Goal: Register for event/course

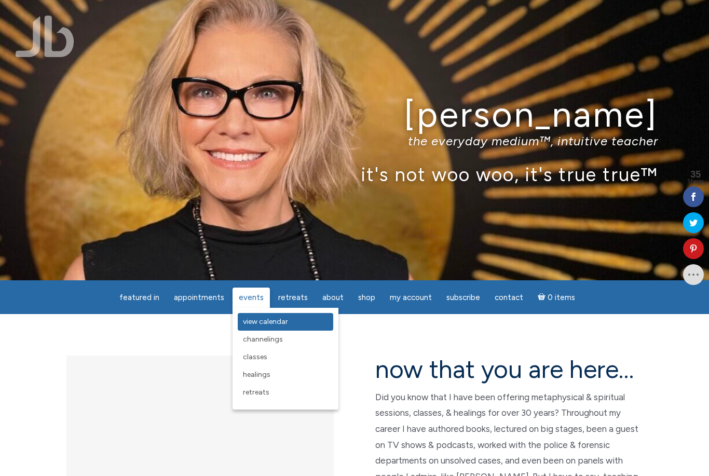
click at [274, 322] on span "View Calendar" at bounding box center [265, 321] width 45 height 9
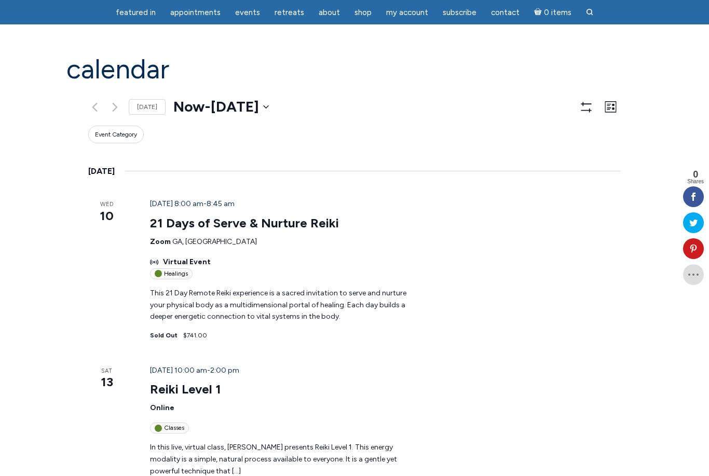
scroll to position [70, 0]
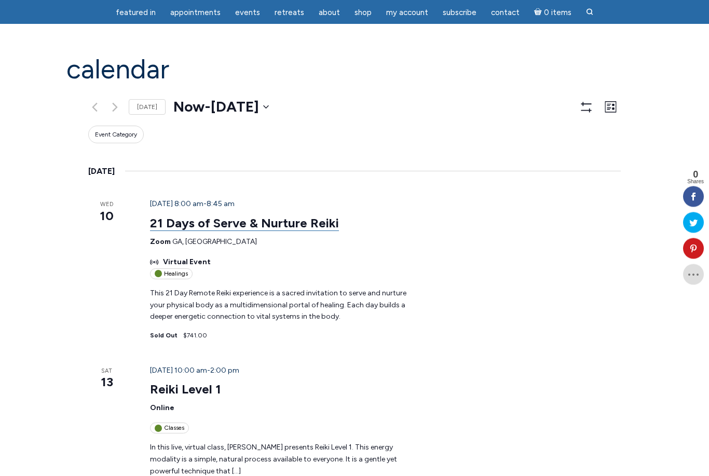
click at [237, 216] on link "21 Days of Serve & Nurture Reiki" at bounding box center [244, 224] width 189 height 16
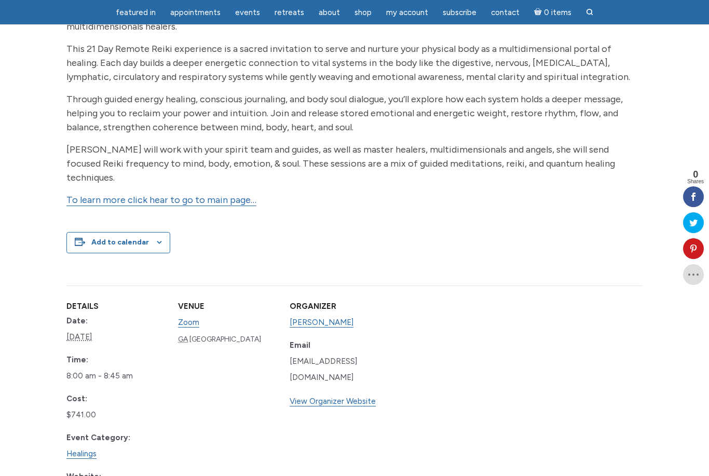
scroll to position [348, 0]
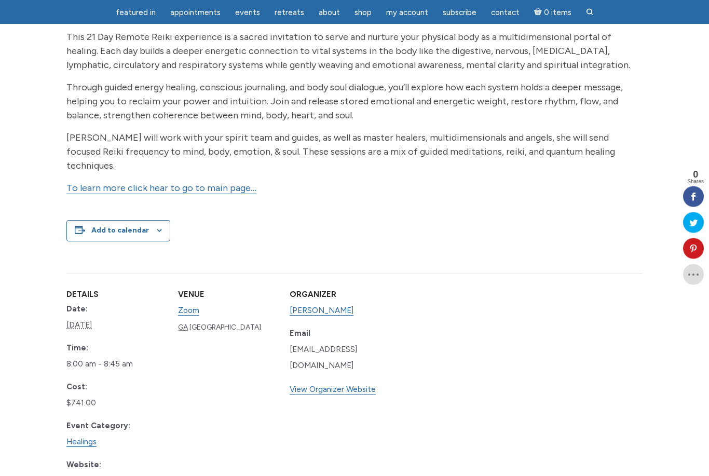
click at [216, 188] on link "To learn more click hear to go to main page…" at bounding box center [161, 189] width 190 height 12
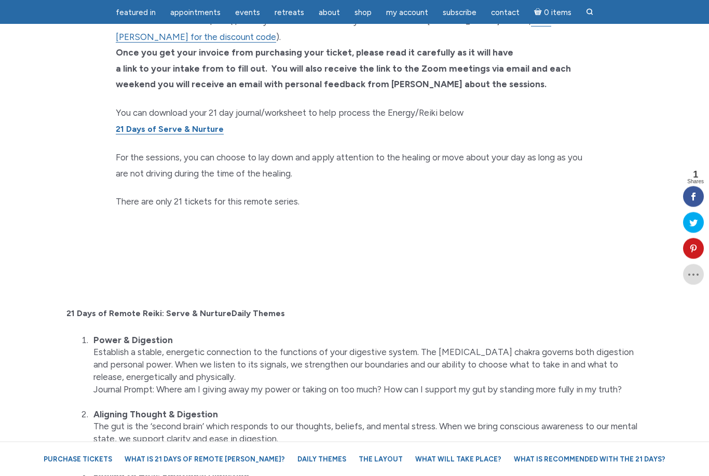
scroll to position [787, 0]
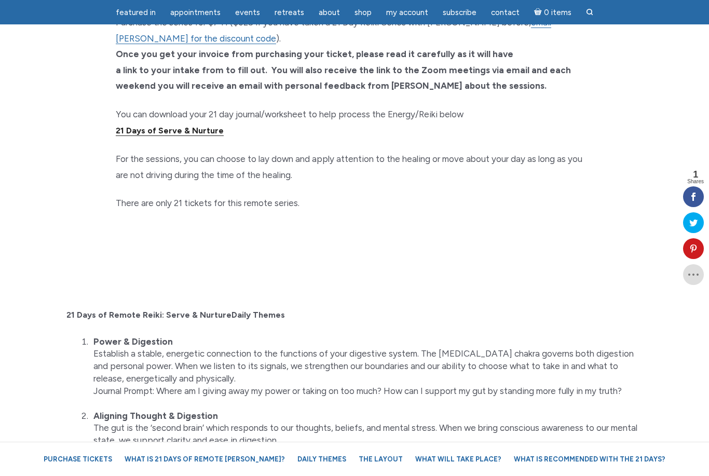
click at [168, 126] on link "21 Days of Serve & Nurture" at bounding box center [170, 131] width 108 height 10
